Goal: Task Accomplishment & Management: Complete application form

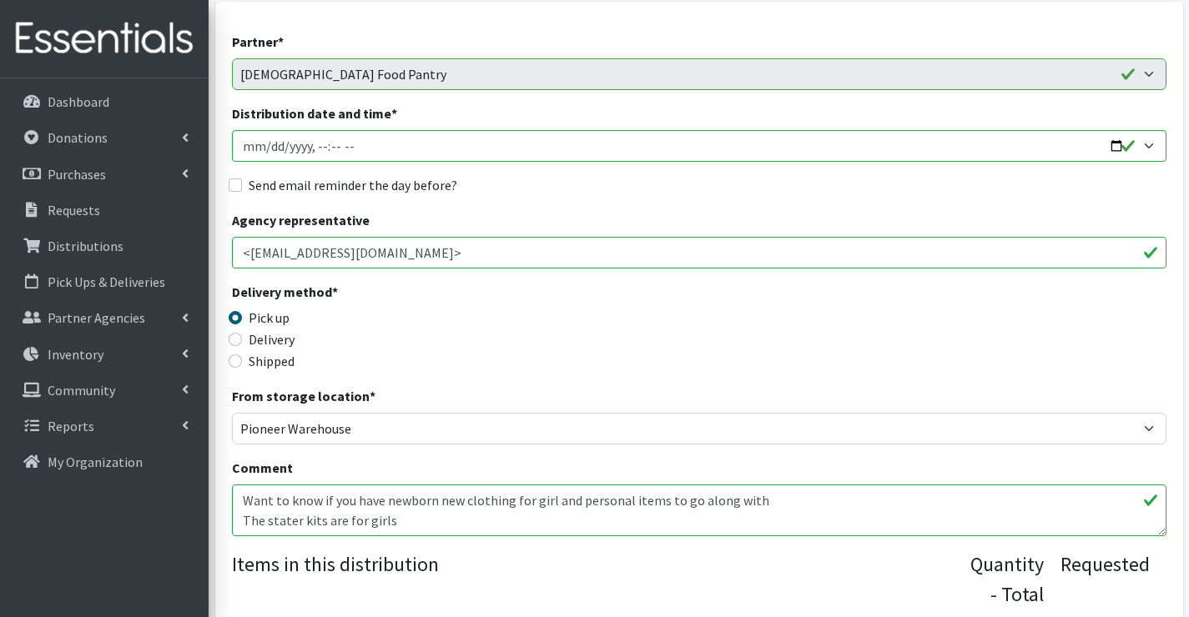
scroll to position [167, 0]
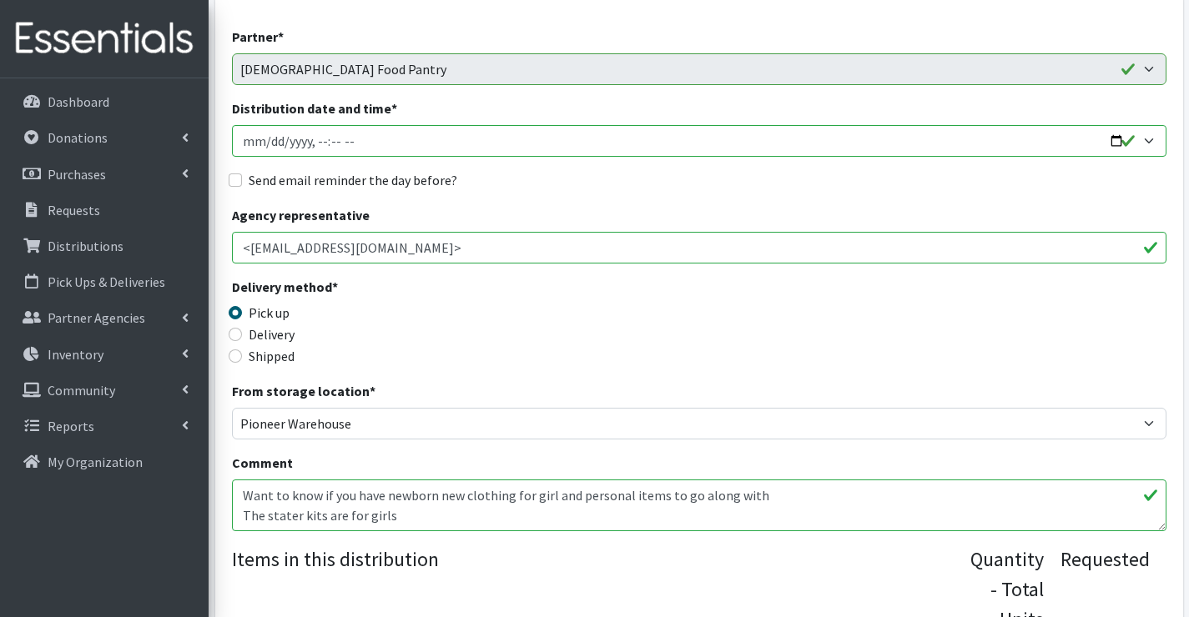
click at [273, 143] on input "Distribution date and time *" at bounding box center [699, 141] width 934 height 32
click at [271, 141] on input "Distribution date and time *" at bounding box center [699, 141] width 934 height 32
click at [336, 145] on input "Distribution date and time *" at bounding box center [699, 141] width 934 height 32
type input "2025-10-14T11:00"
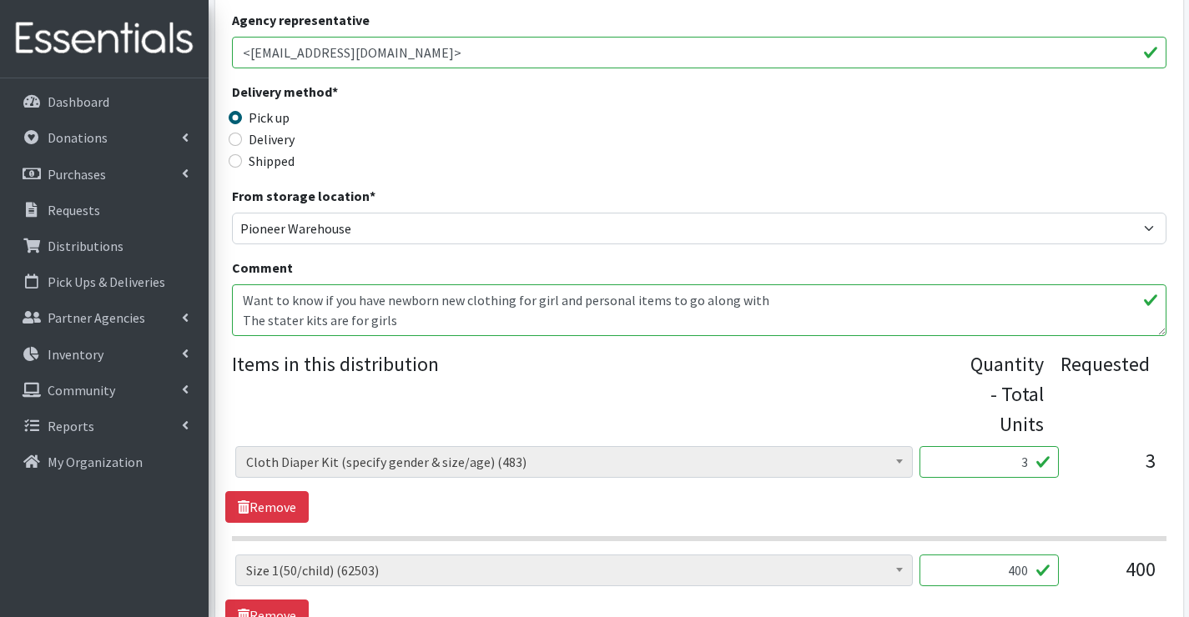
scroll to position [334, 0]
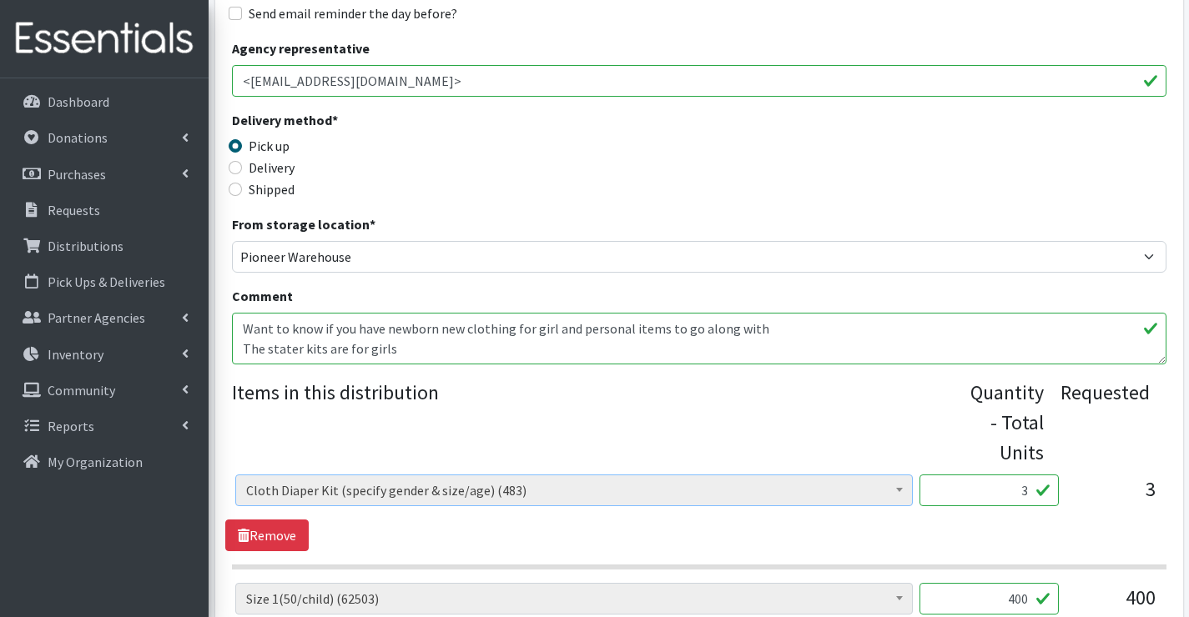
click at [893, 490] on span at bounding box center [899, 488] width 17 height 26
click at [901, 490] on b at bounding box center [899, 490] width 7 height 4
click at [906, 491] on span at bounding box center [899, 488] width 17 height 26
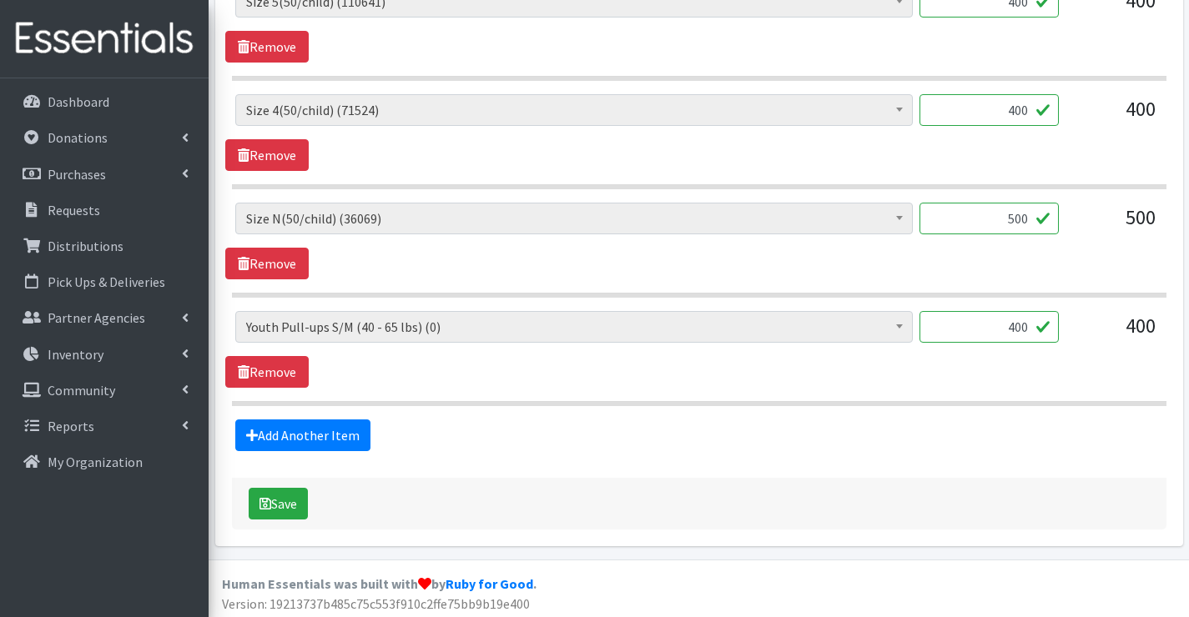
scroll to position [1261, 0]
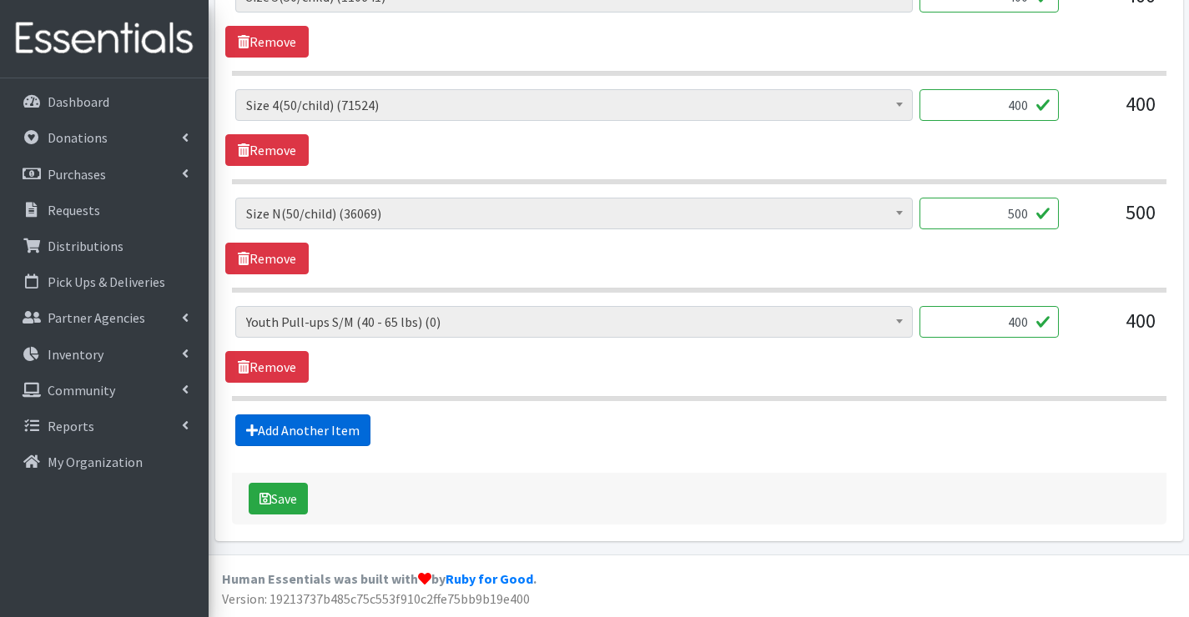
click at [281, 426] on link "Add Another Item" at bounding box center [302, 431] width 135 height 32
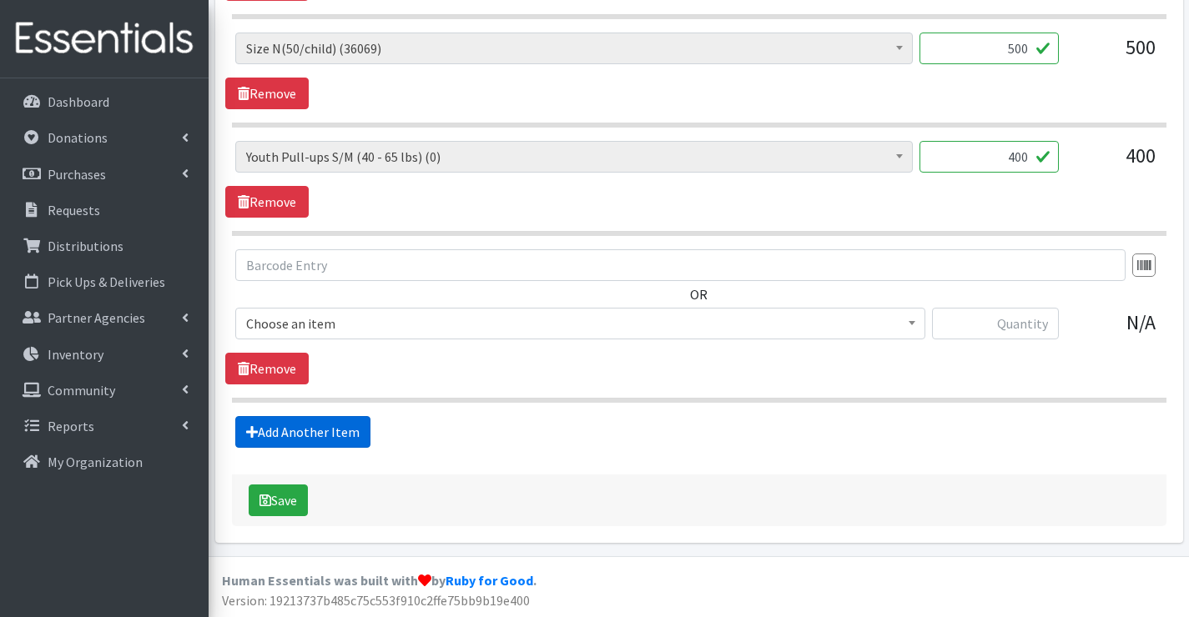
scroll to position [1428, 0]
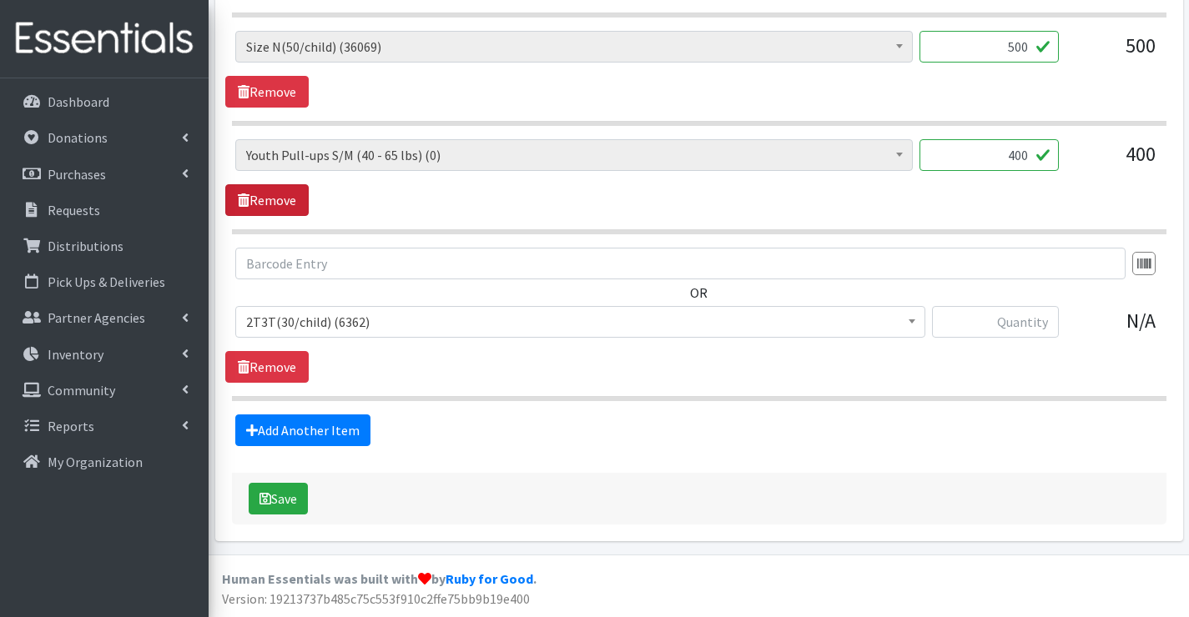
click at [287, 203] on link "Remove" at bounding box center [266, 200] width 83 height 32
click at [284, 320] on span "2T3T(30/child) (6362)" at bounding box center [580, 321] width 668 height 23
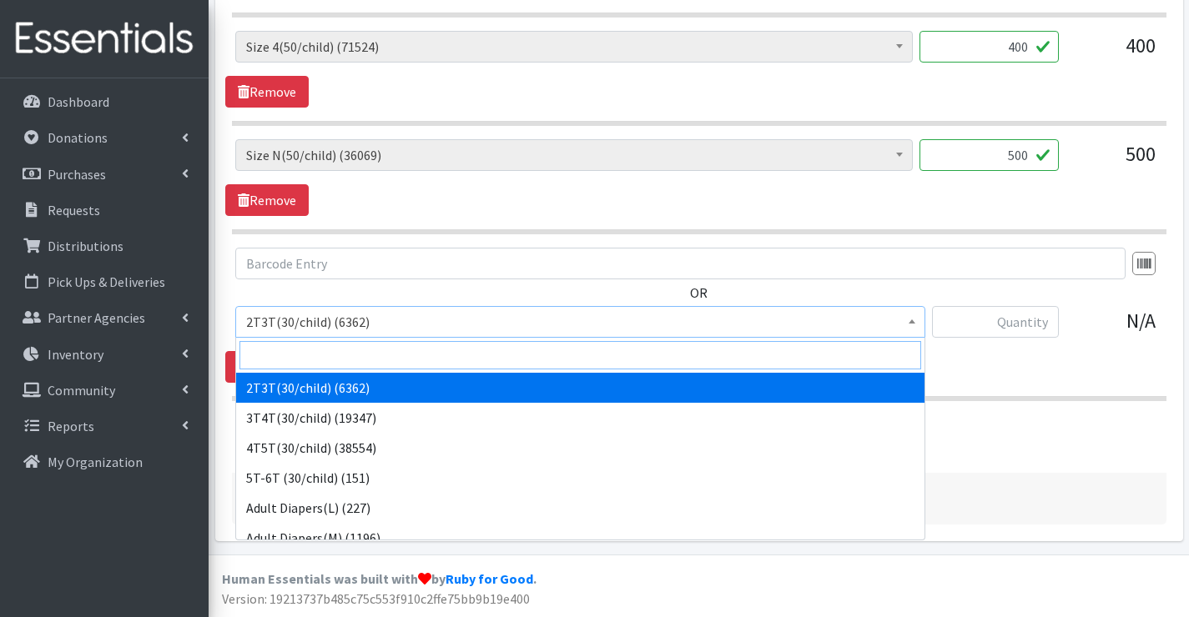
click at [283, 349] on input "search" at bounding box center [579, 355] width 681 height 28
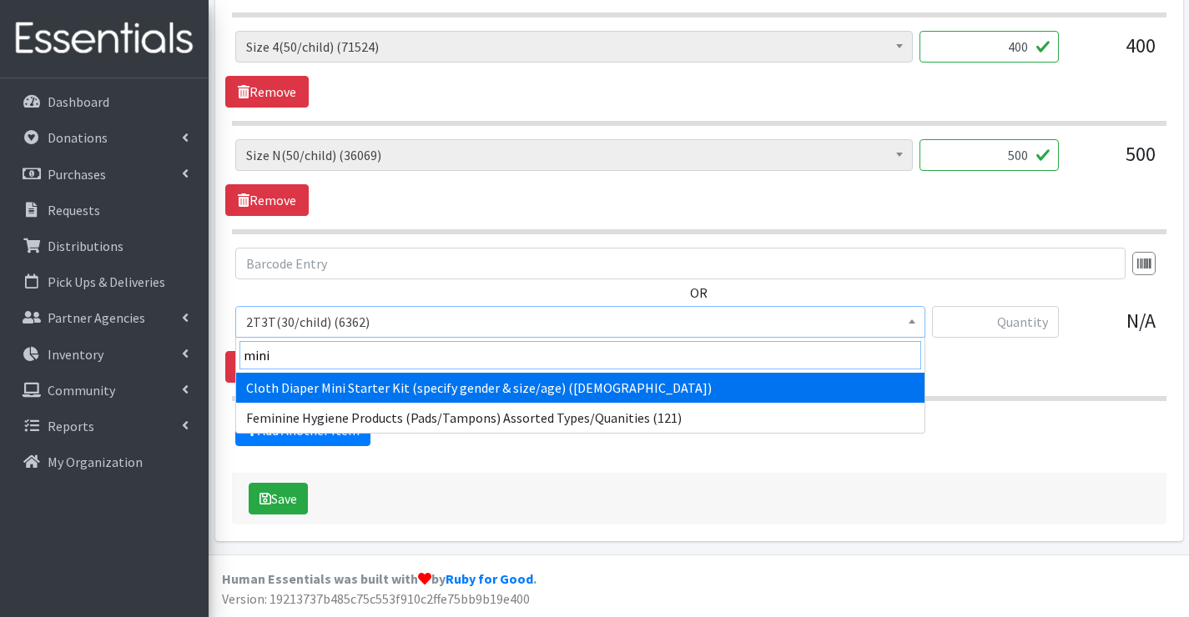
type input "mini"
select select "15170"
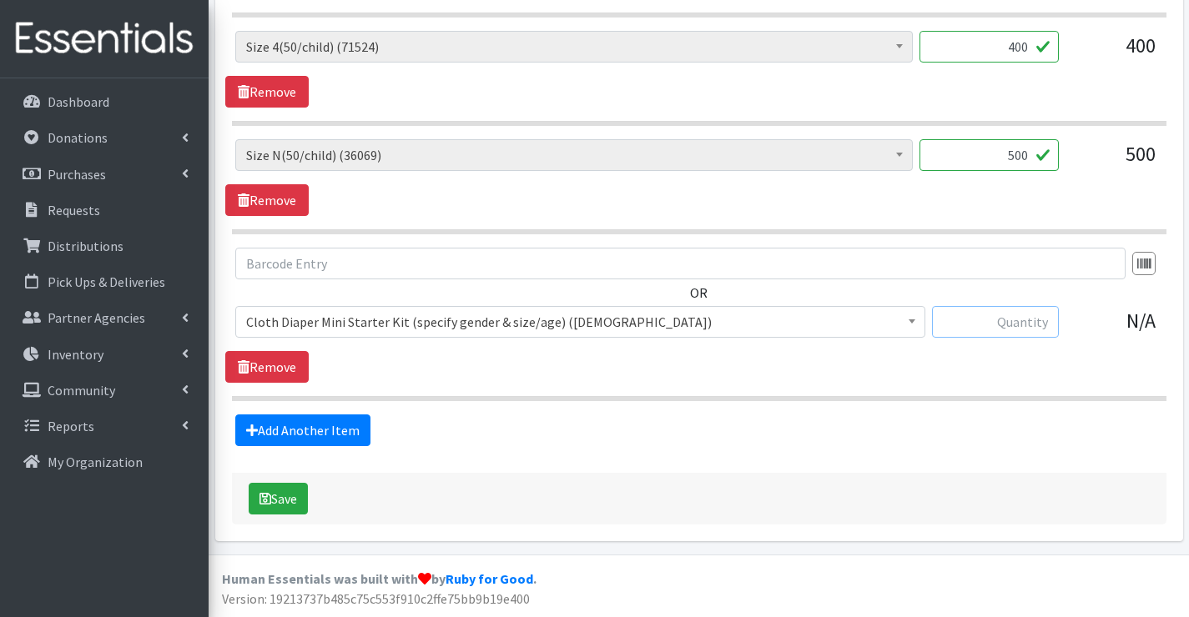
click at [1029, 310] on input "text" at bounding box center [995, 322] width 127 height 32
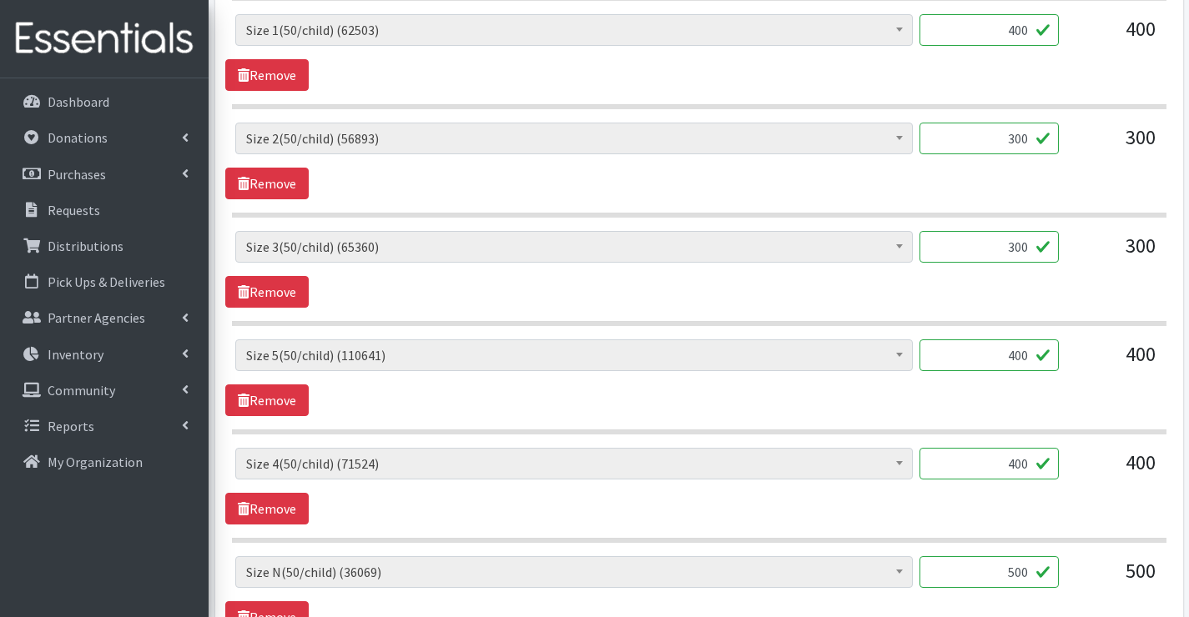
scroll to position [485, 0]
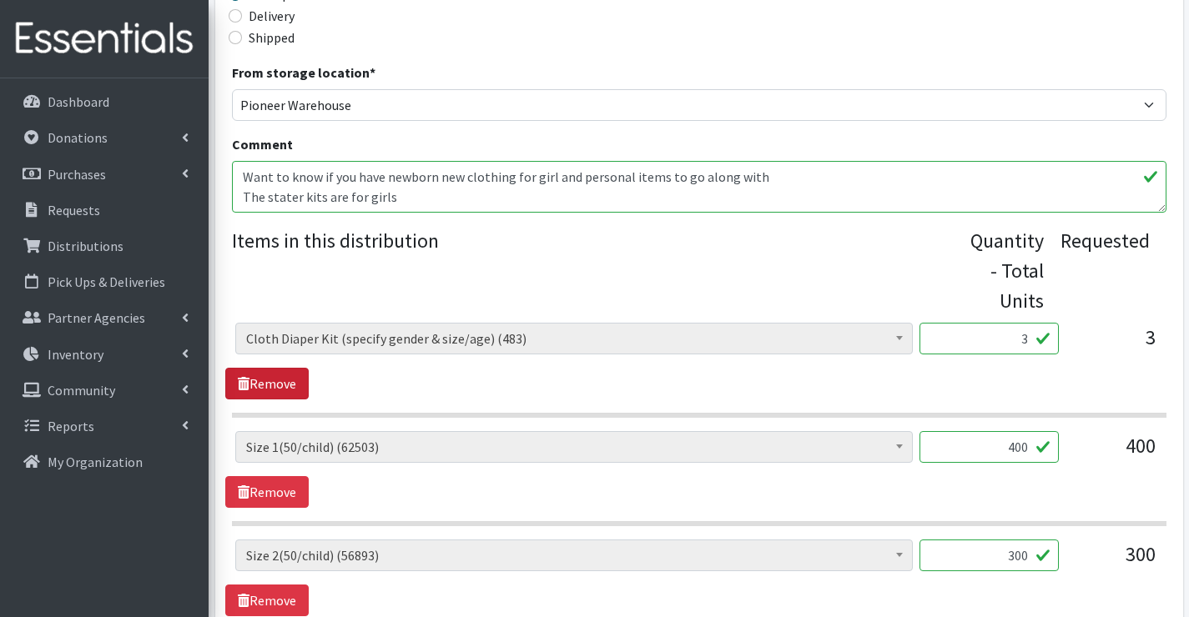
type input "3"
click at [283, 385] on link "Remove" at bounding box center [266, 384] width 83 height 32
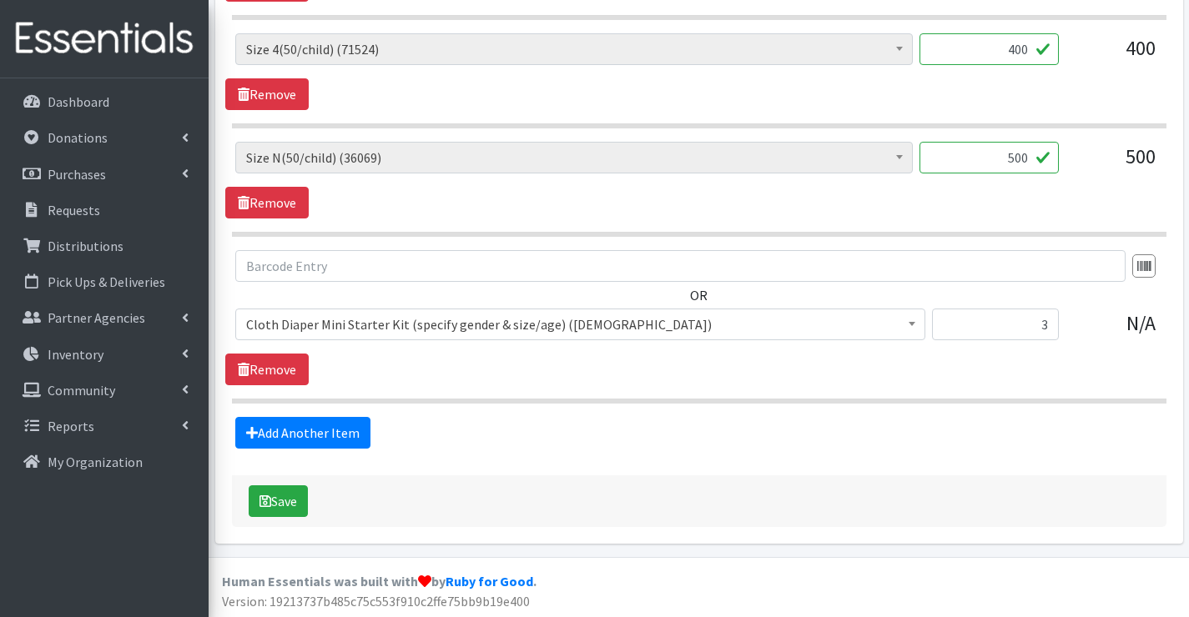
scroll to position [1211, 0]
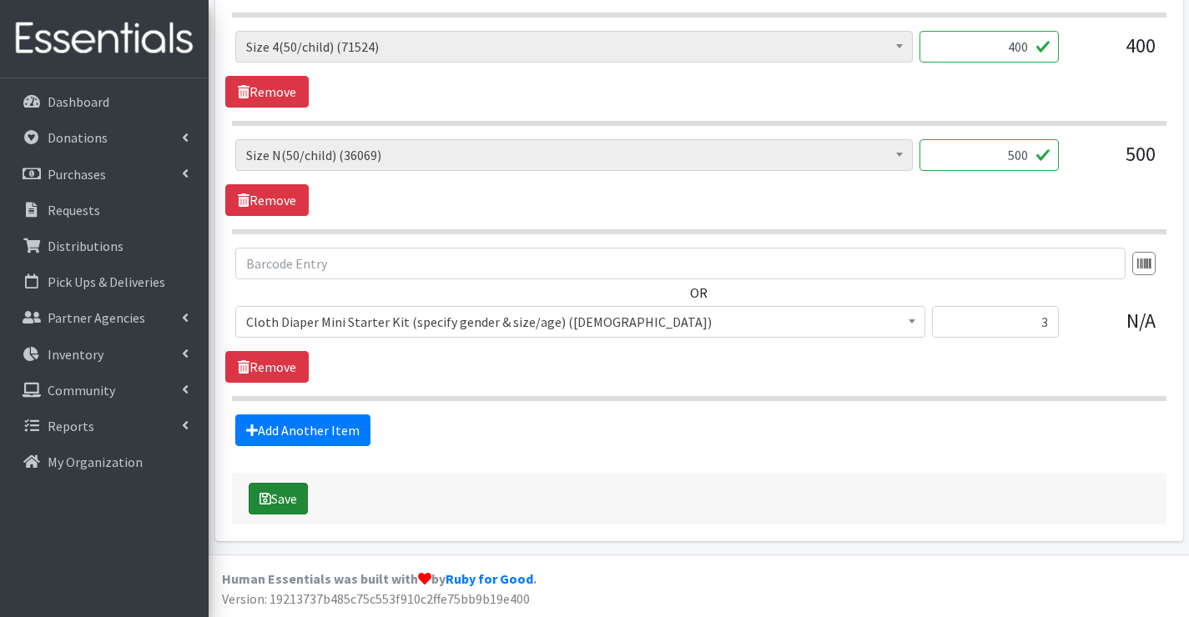
click at [280, 503] on button "Save" at bounding box center [278, 499] width 59 height 32
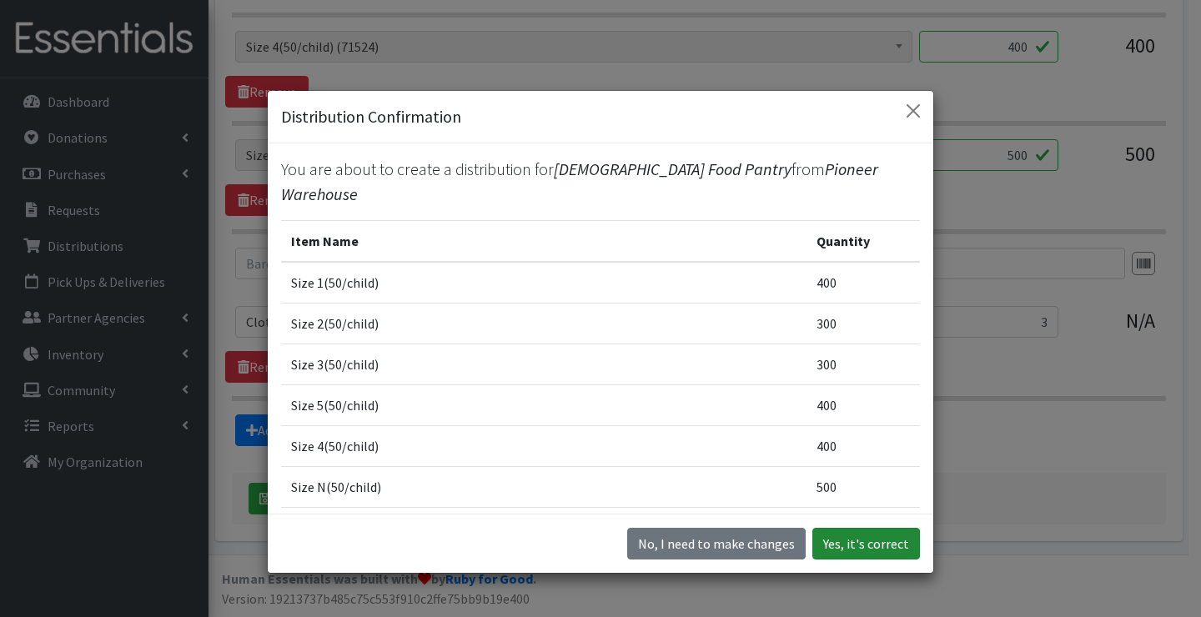
click at [860, 547] on button "Yes, it's correct" at bounding box center [866, 544] width 108 height 32
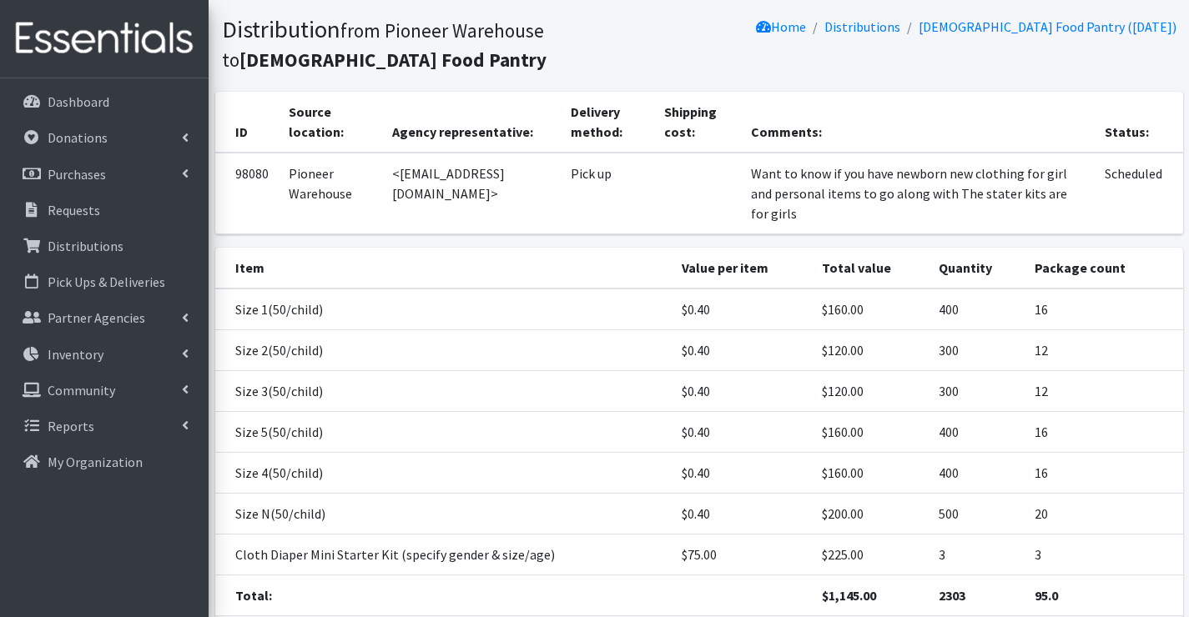
scroll to position [282, 0]
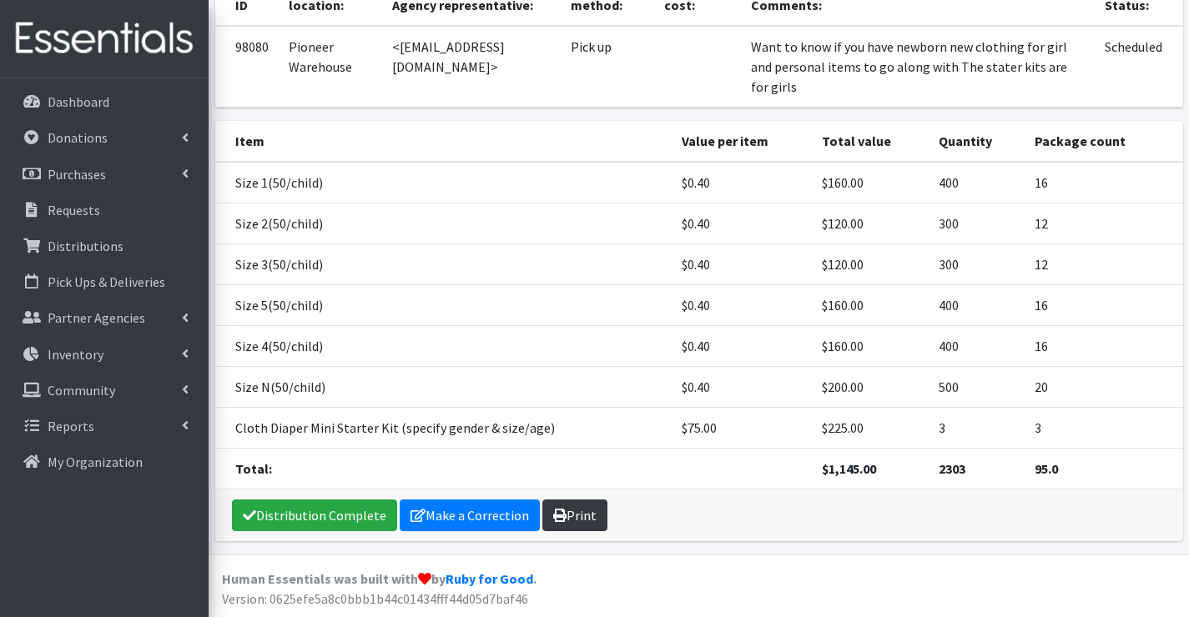
click at [581, 520] on link "Print" at bounding box center [574, 516] width 65 height 32
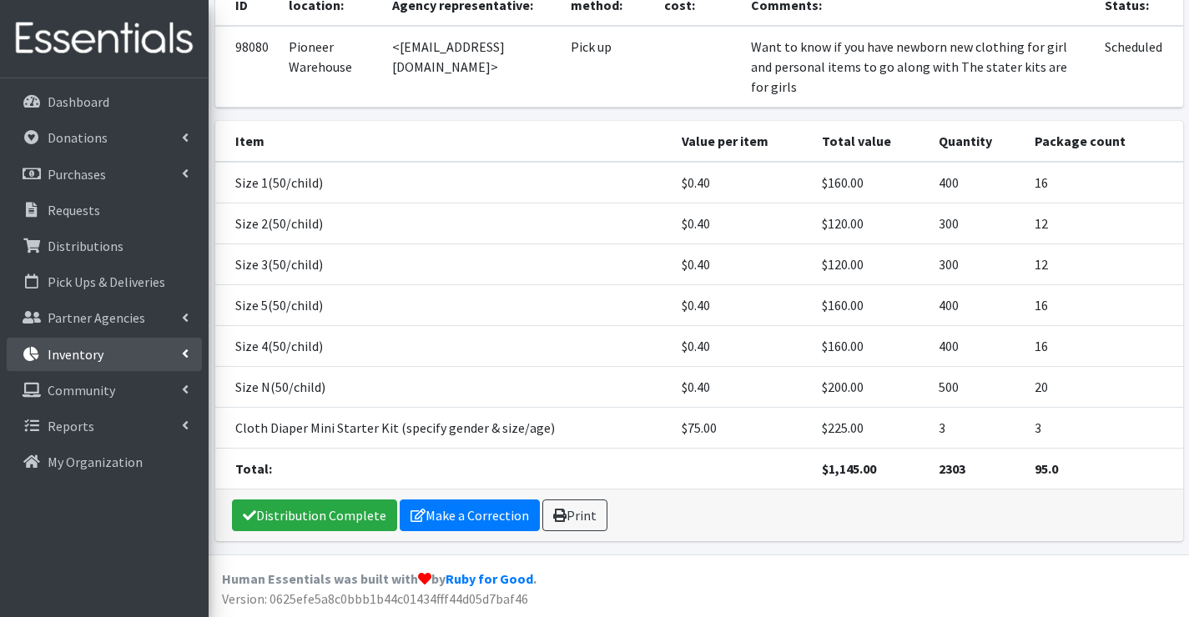
click at [90, 349] on p "Inventory" at bounding box center [76, 354] width 56 height 17
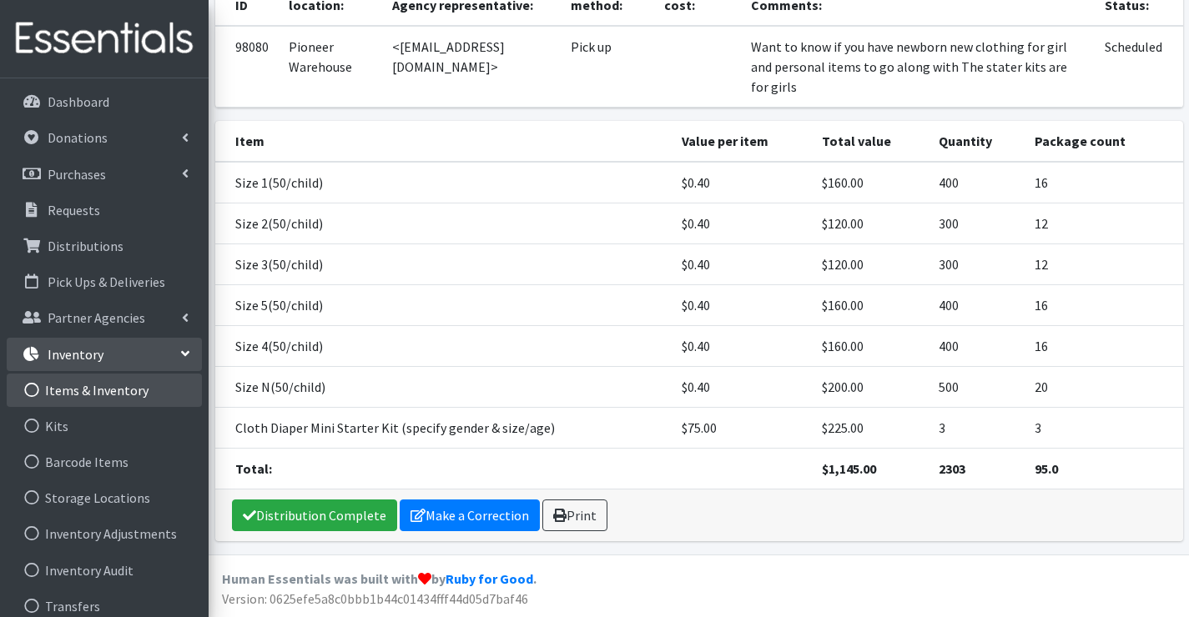
click at [96, 397] on link "Items & Inventory" at bounding box center [104, 390] width 195 height 33
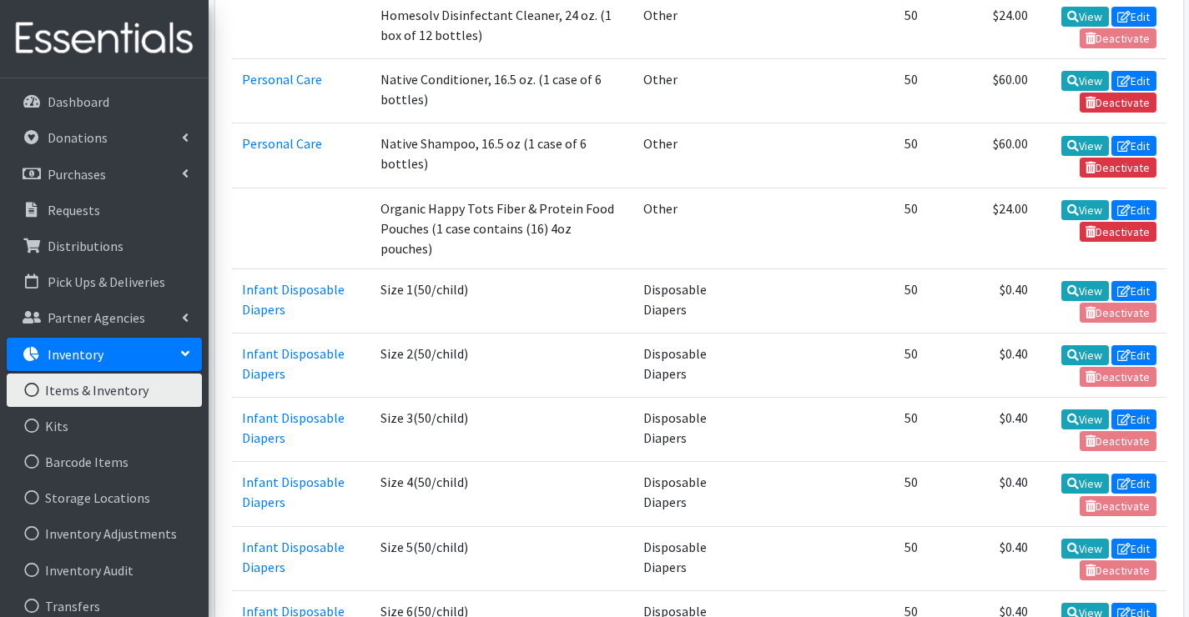
scroll to position [1501, 0]
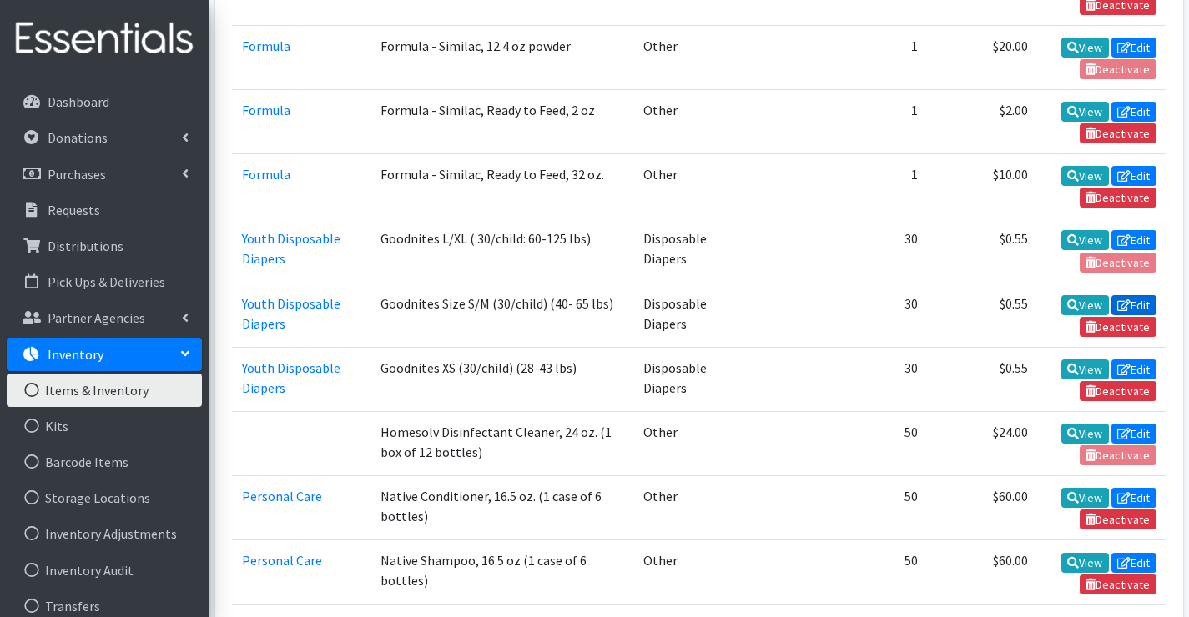
click at [1125, 299] on icon at bounding box center [1123, 305] width 13 height 12
click at [1135, 230] on link "Edit" at bounding box center [1133, 240] width 45 height 20
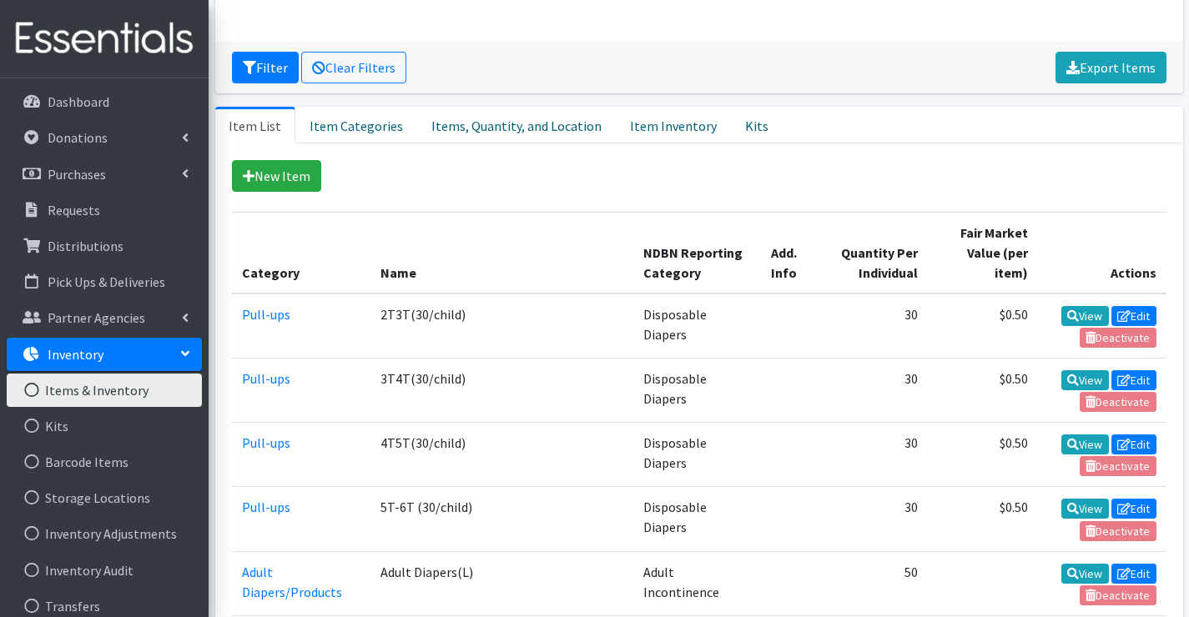
scroll to position [667, 0]
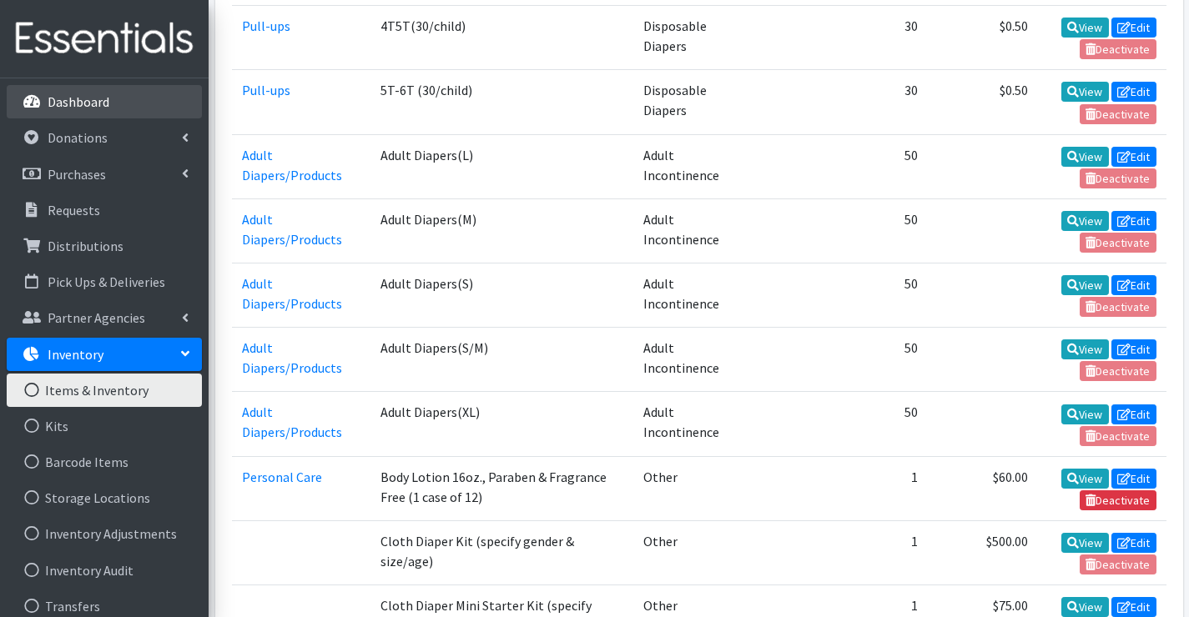
click at [79, 103] on p "Dashboard" at bounding box center [79, 101] width 62 height 17
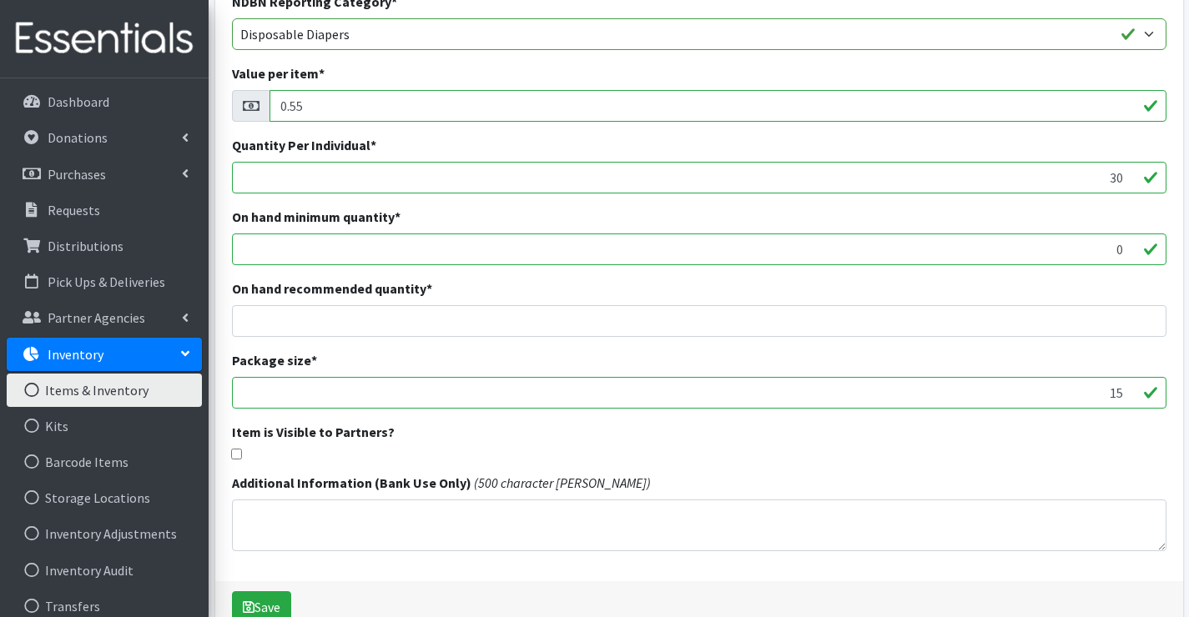
scroll to position [417, 0]
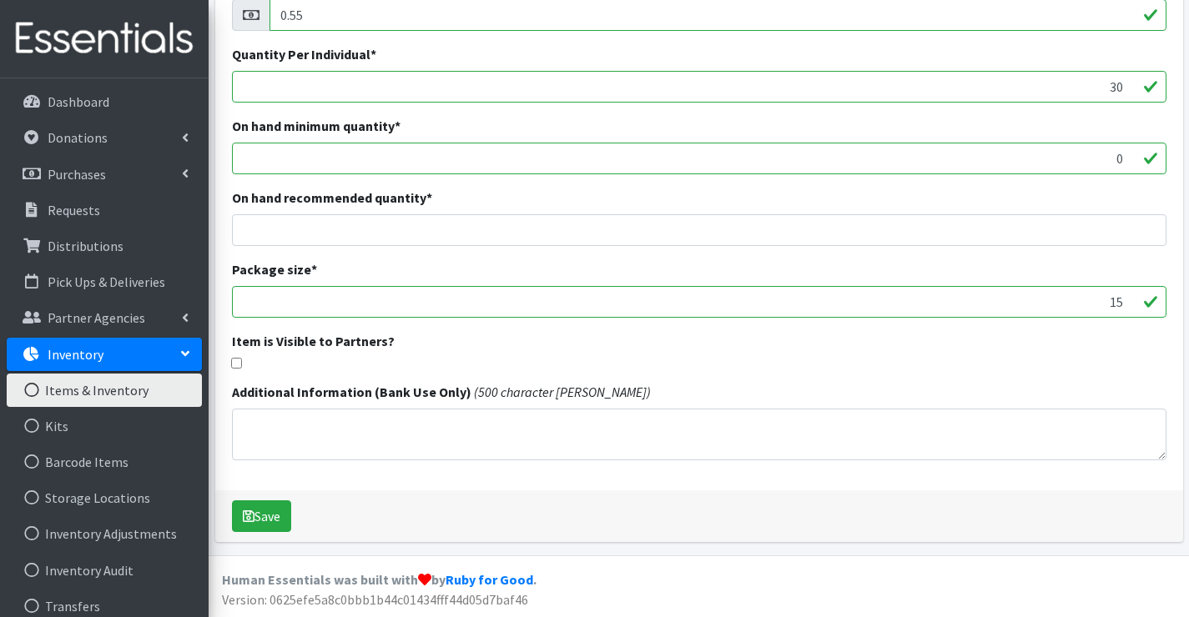
click at [234, 356] on div "Item is Visible to Partners?" at bounding box center [699, 350] width 934 height 38
